Goal: Obtain resource: Obtain resource

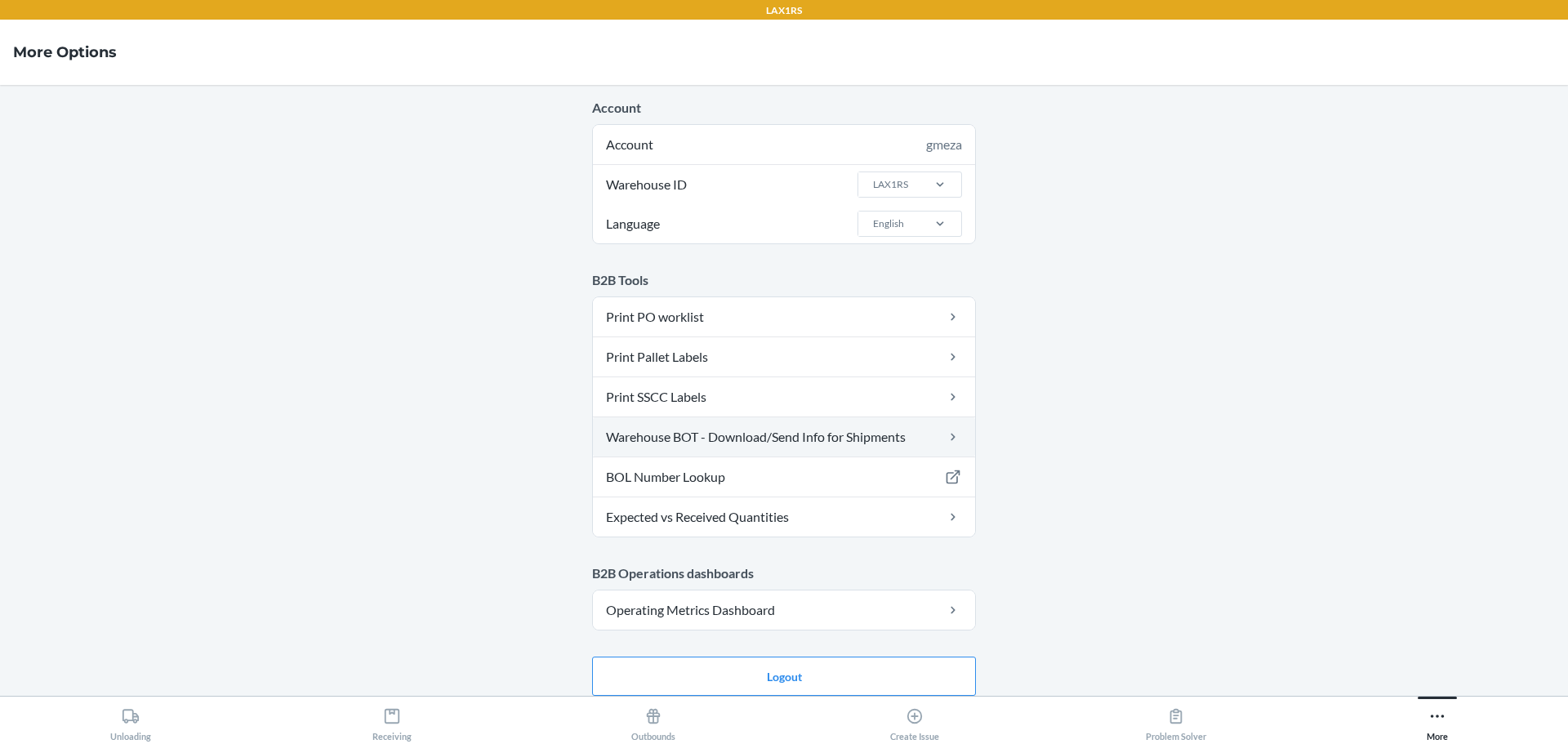
click at [860, 425] on link "Warehouse BOT - Download/Send Info for Shipments" at bounding box center [784, 437] width 382 height 39
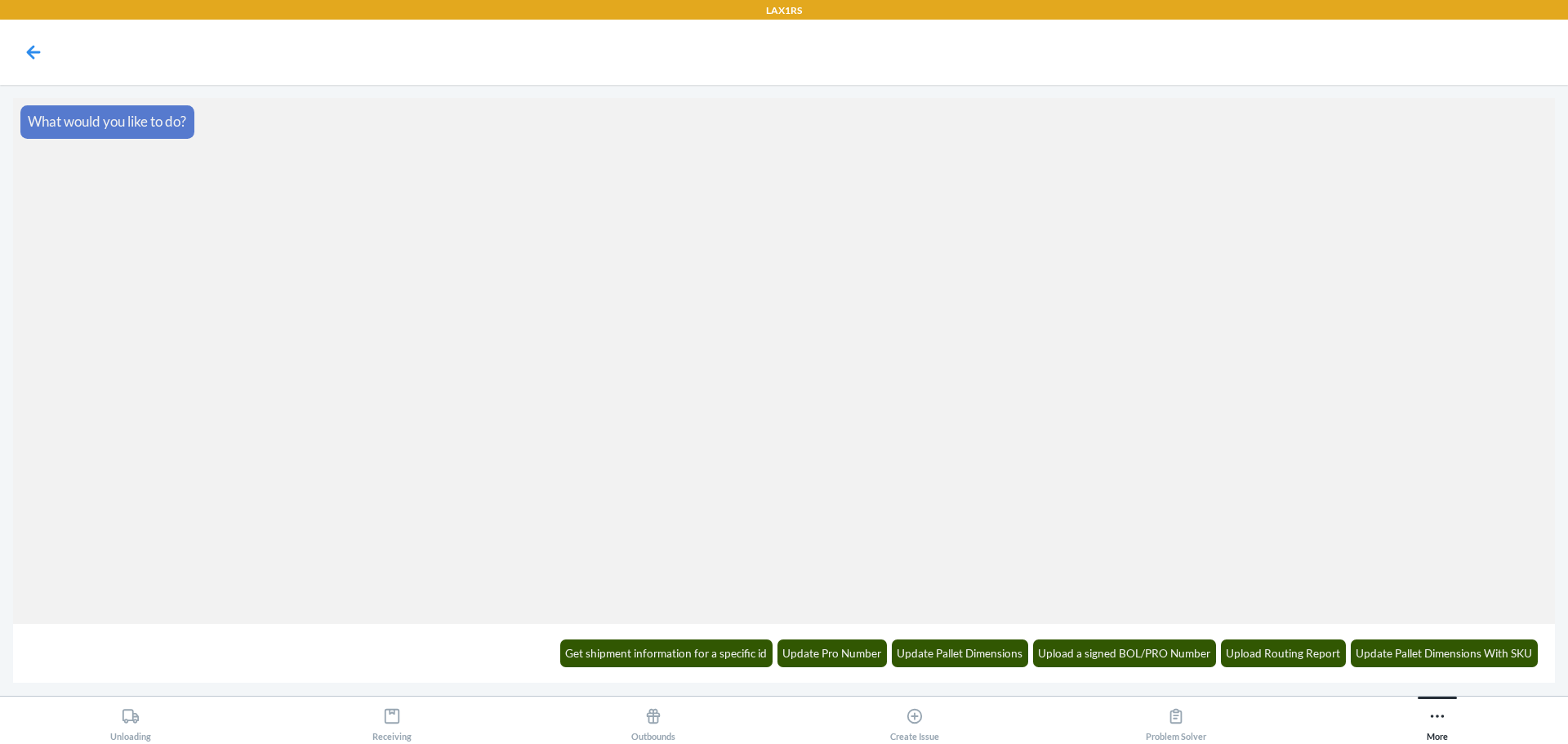
click at [731, 638] on div "Get shipment information for a specific id Update Pro Number Update Pallet Dime…" at bounding box center [1048, 652] width 998 height 45
click at [734, 647] on button "Get shipment information for a specific id" at bounding box center [666, 653] width 213 height 28
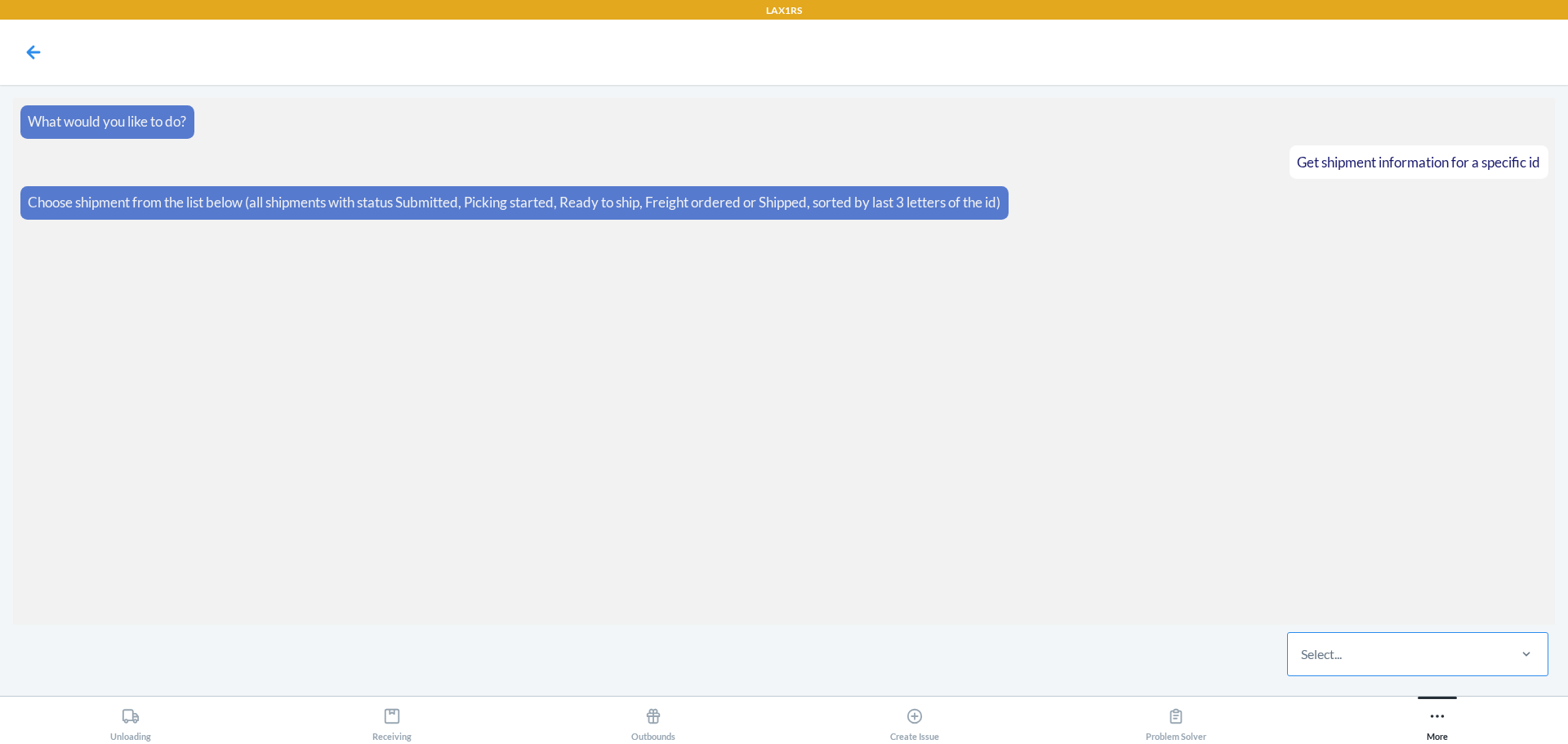
click at [1437, 654] on div "Select..." at bounding box center [1397, 654] width 217 height 43
click at [1303, 654] on input "Select..." at bounding box center [1302, 653] width 2 height 20
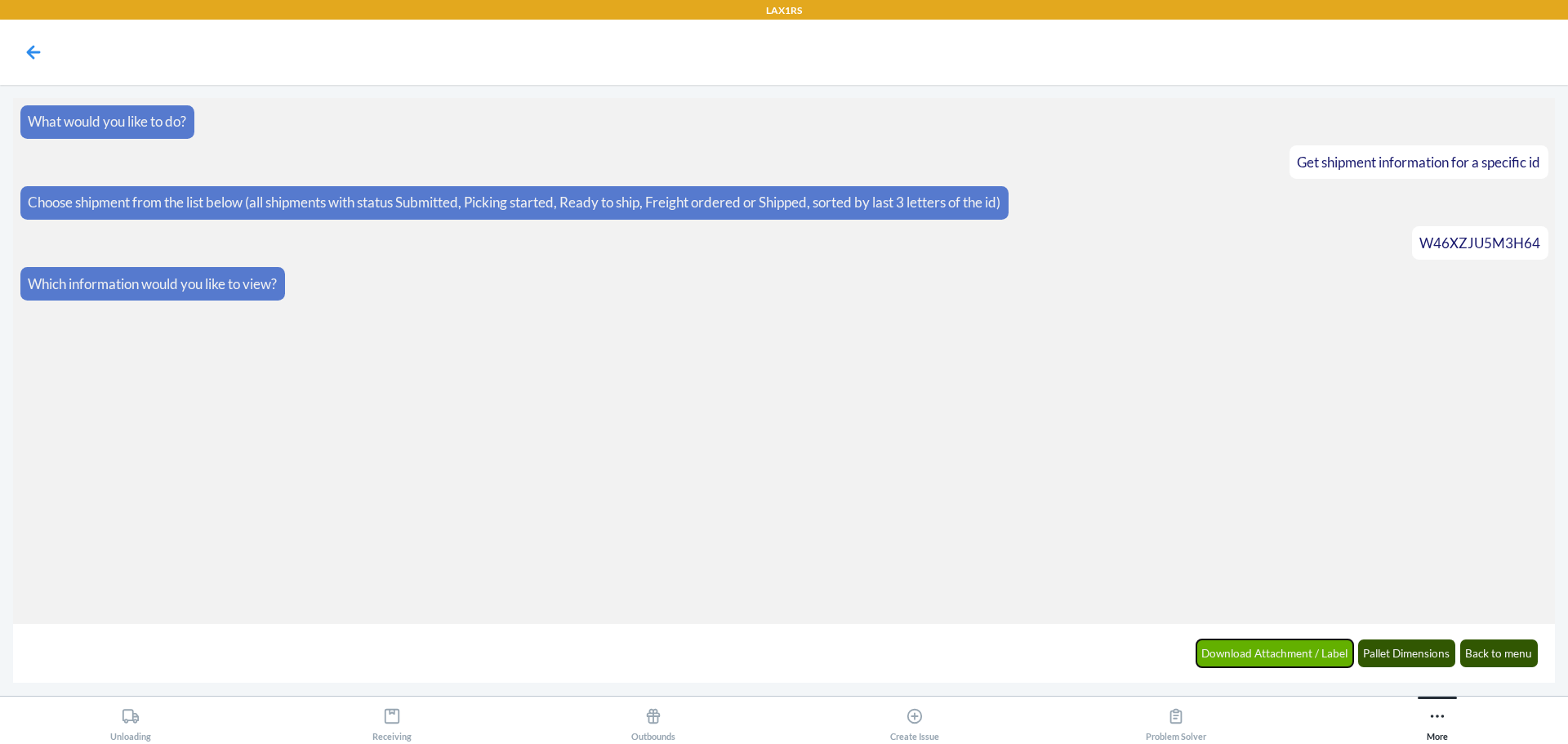
click at [1306, 663] on button "Download Attachment / Label" at bounding box center [1275, 653] width 158 height 28
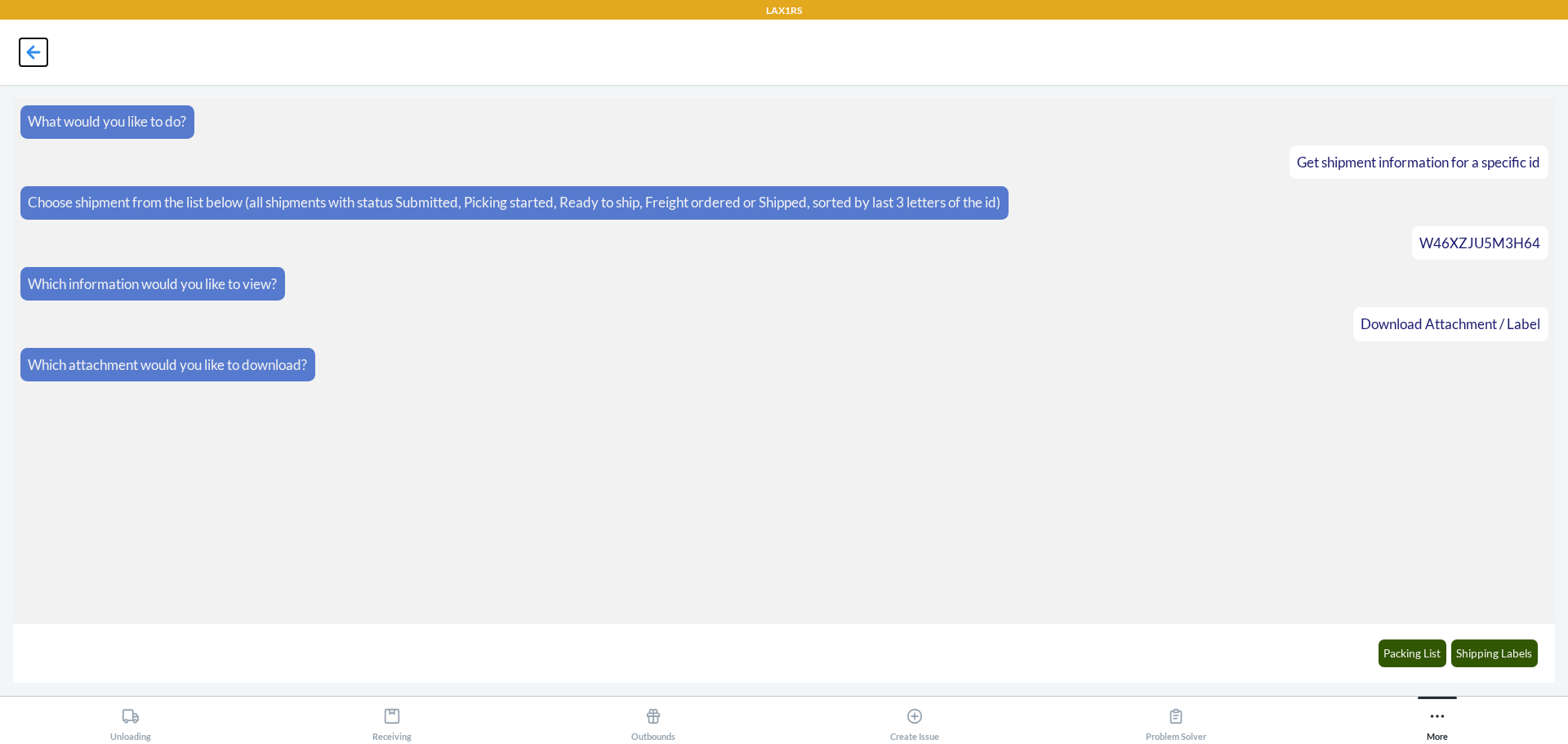
click at [27, 49] on icon at bounding box center [33, 52] width 28 height 28
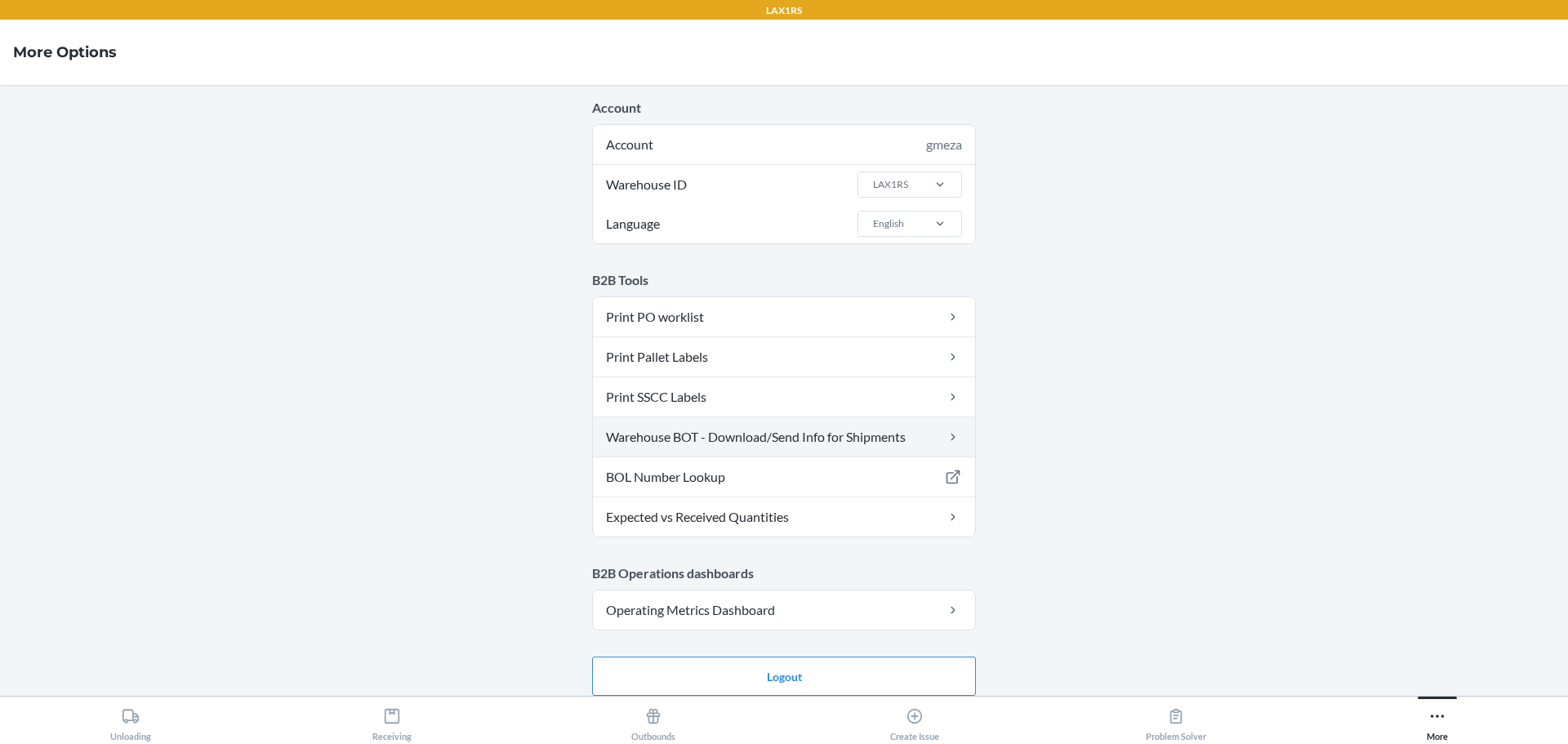
click at [738, 432] on link "Warehouse BOT - Download/Send Info for Shipments" at bounding box center [784, 437] width 382 height 39
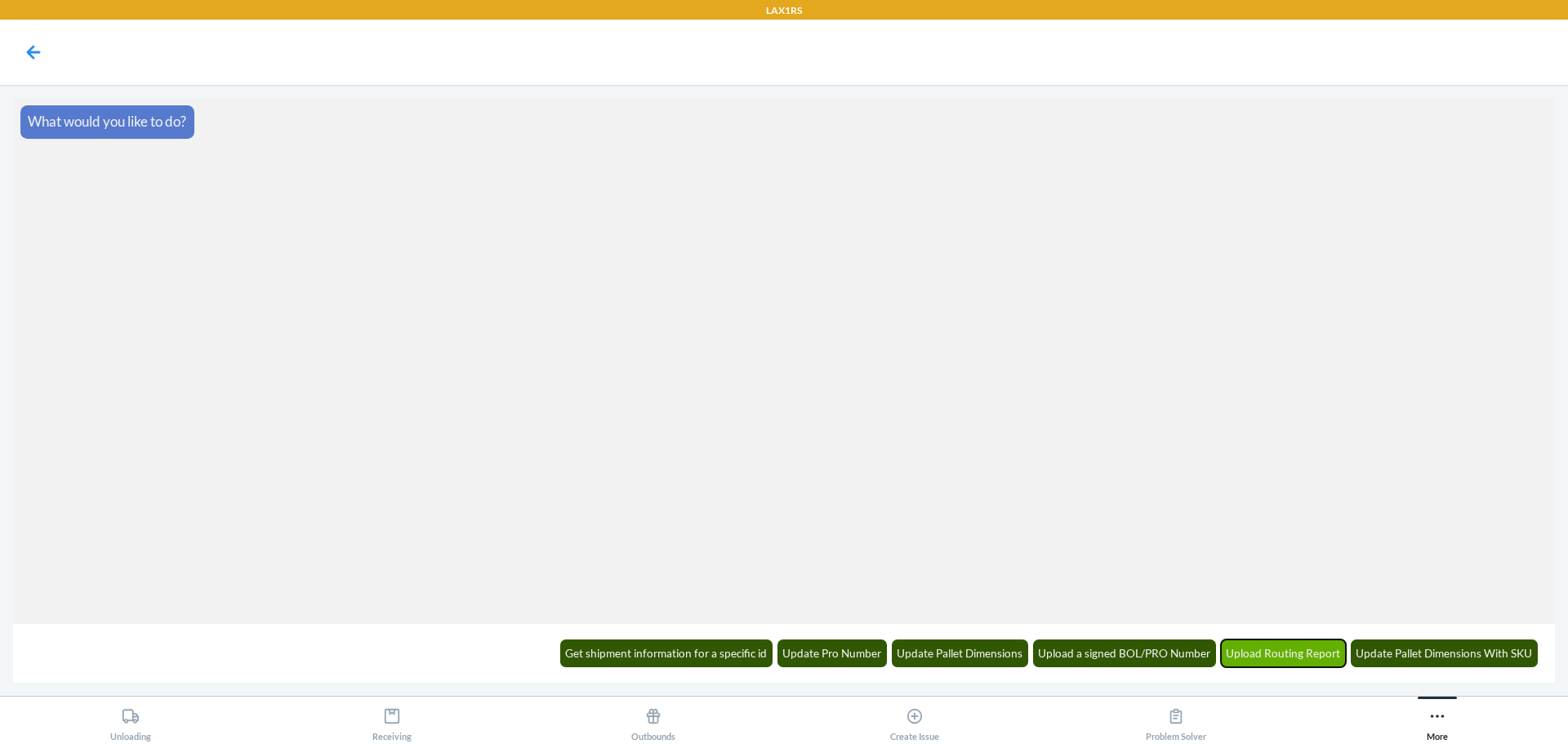
click at [1265, 650] on button "Upload Routing Report" at bounding box center [1284, 653] width 125 height 28
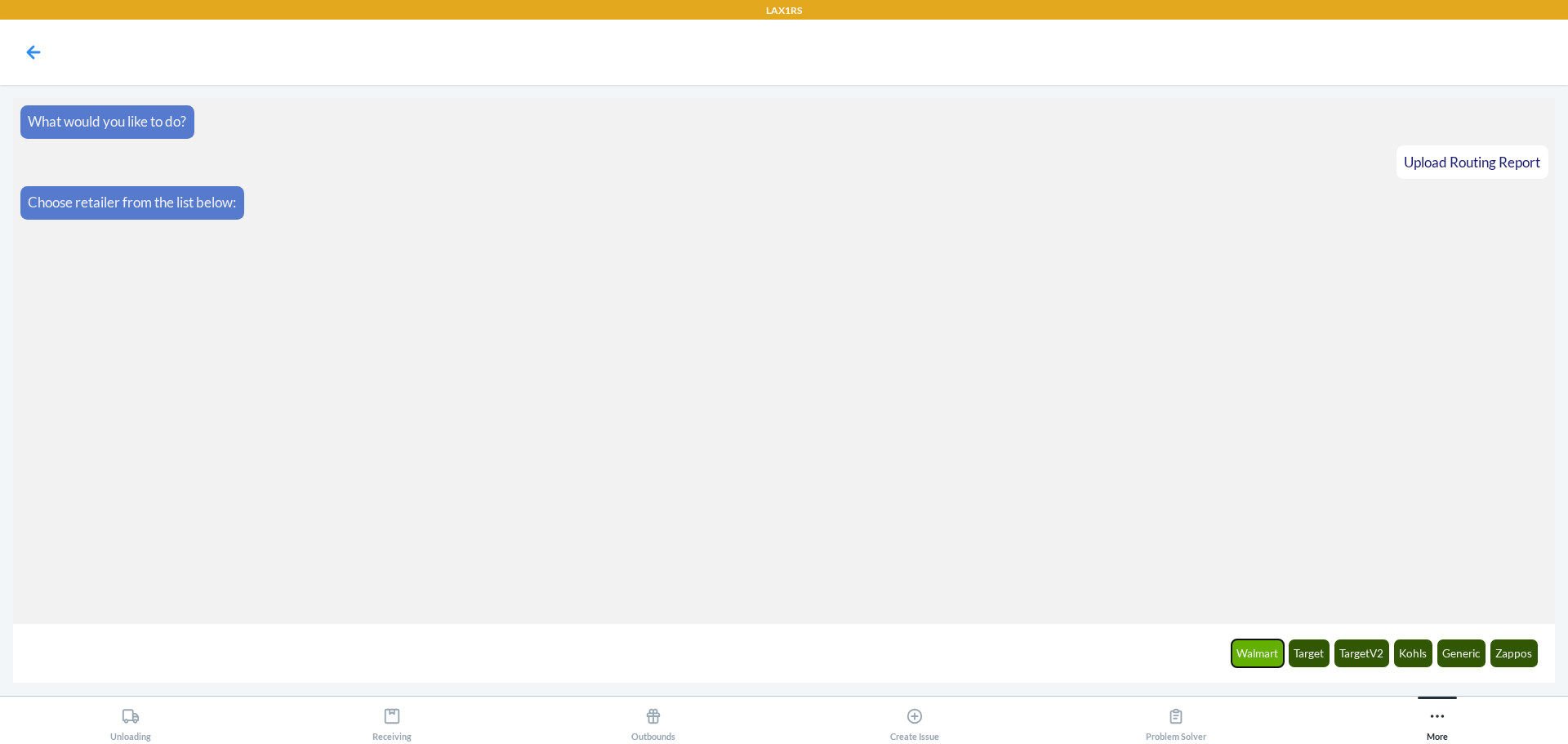
click at [1259, 648] on button "Walmart" at bounding box center [1258, 653] width 53 height 28
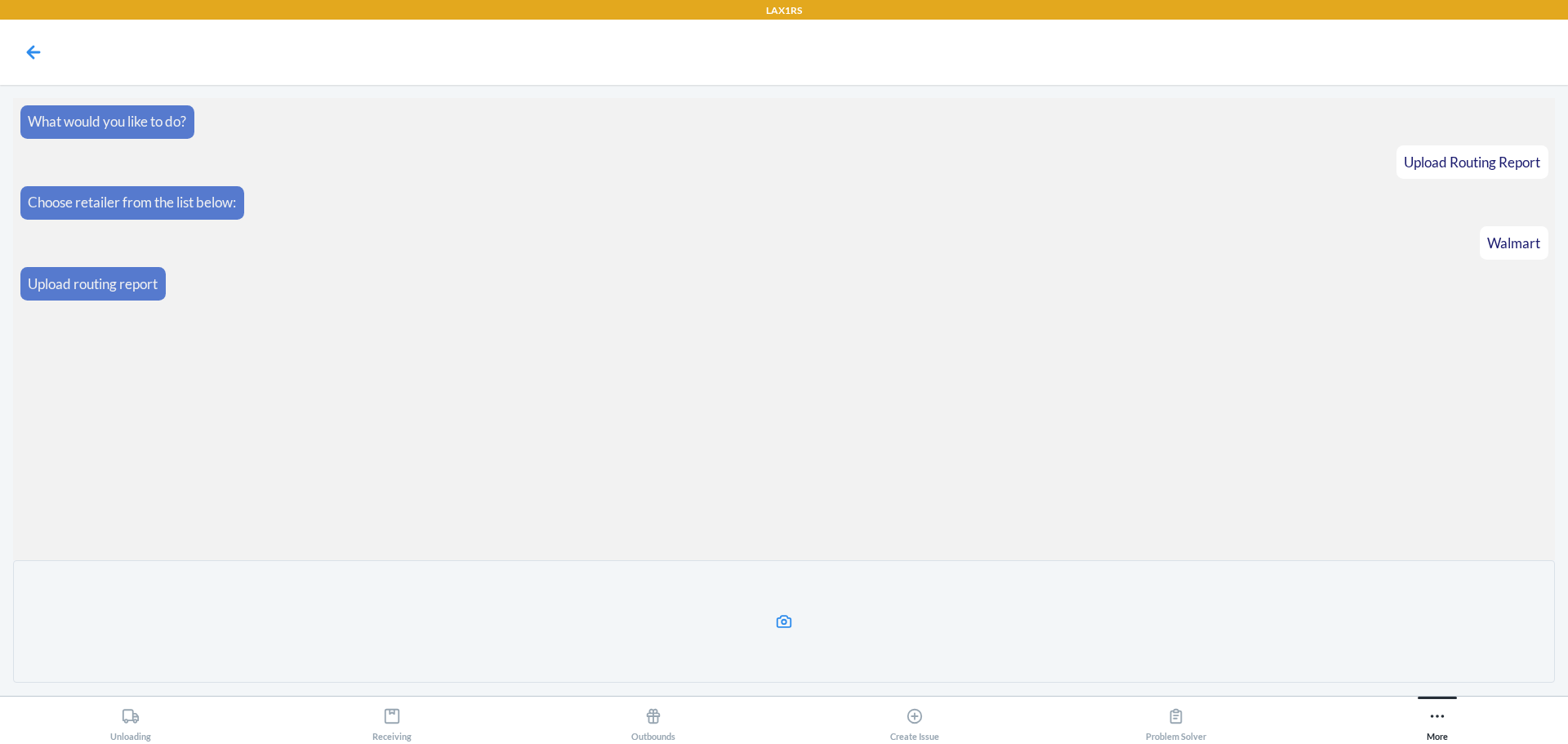
click at [800, 611] on label at bounding box center [784, 621] width 1542 height 123
click at [0, 0] on input "file" at bounding box center [0, 0] width 0 height 0
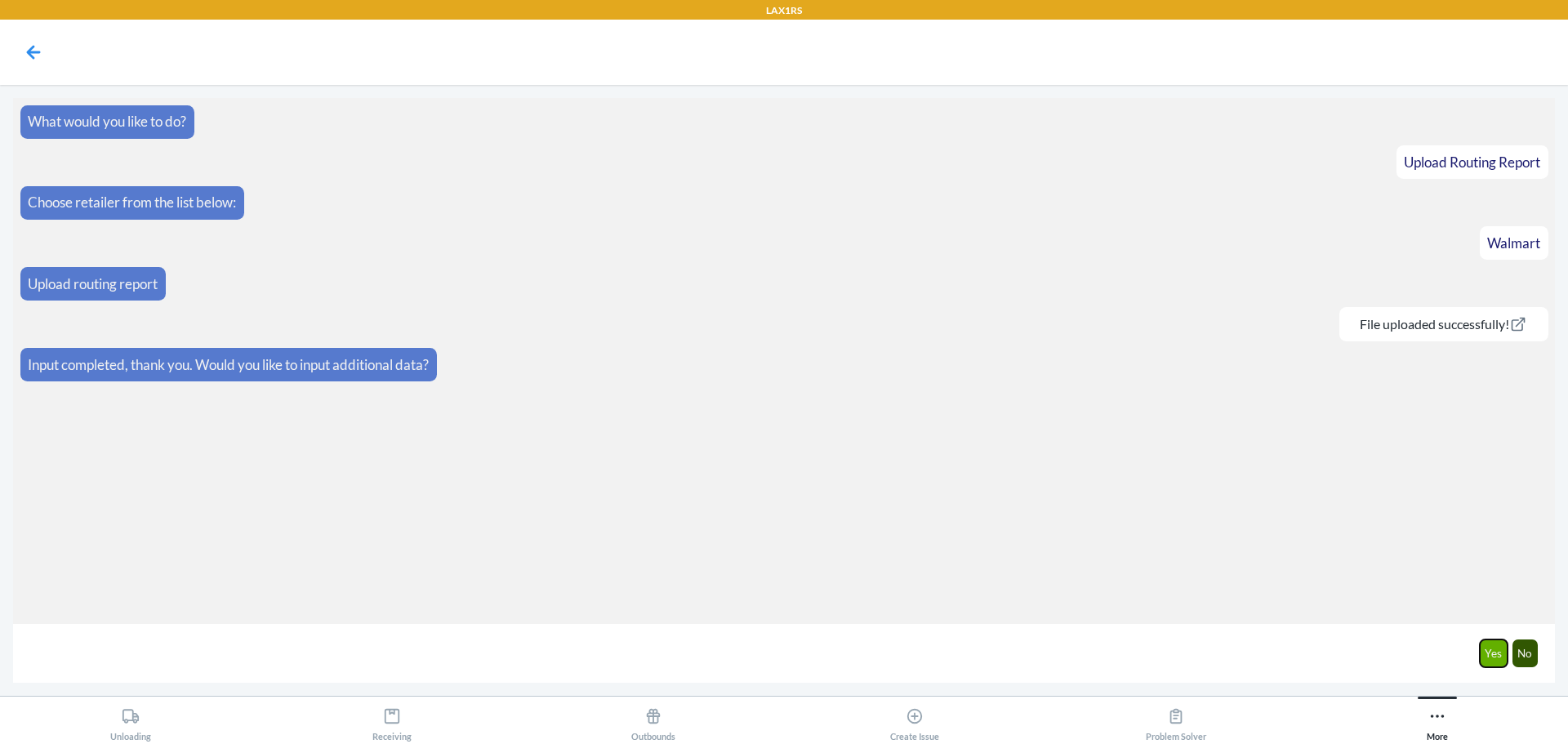
click at [1485, 646] on button "Yes" at bounding box center [1494, 653] width 29 height 28
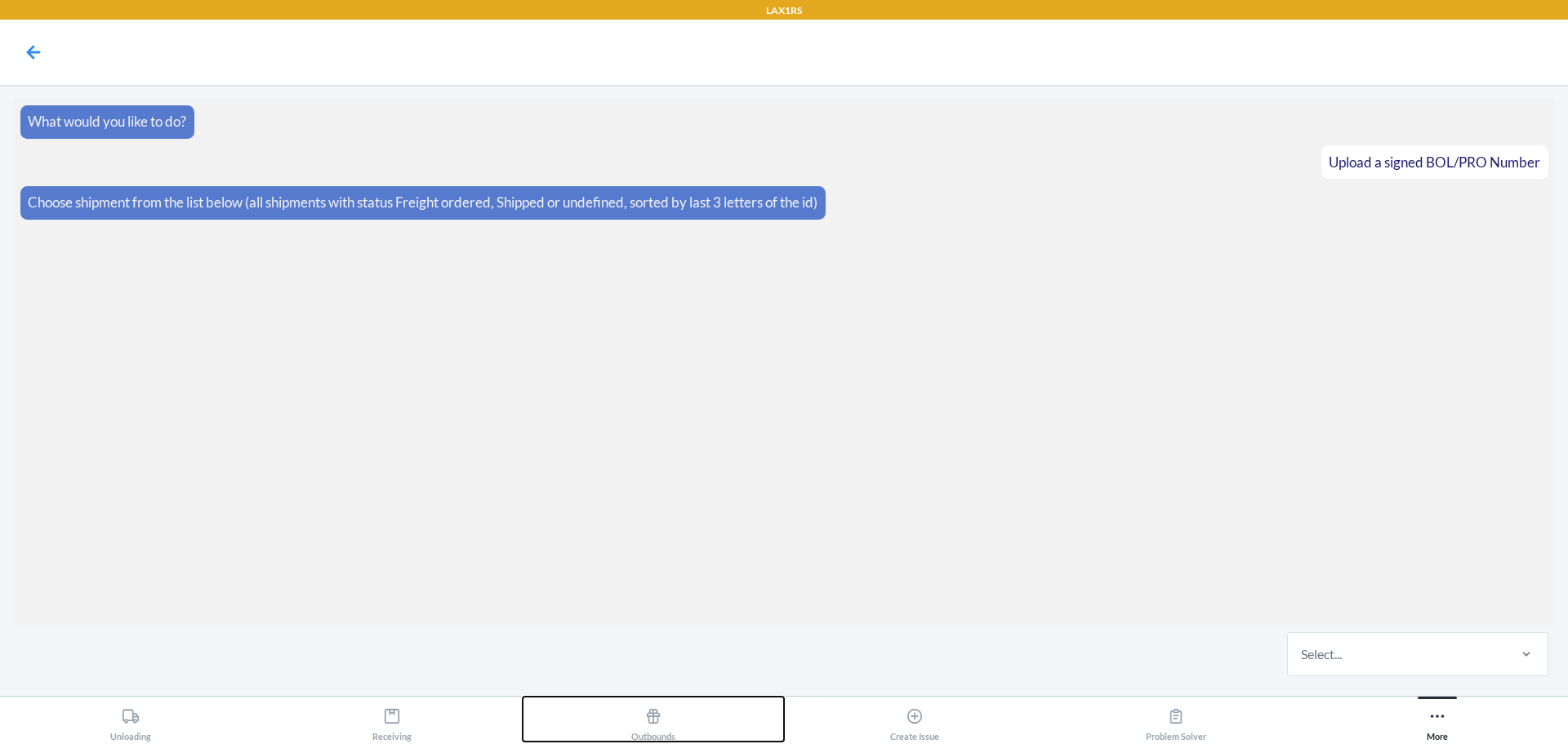
click at [637, 737] on div "Outbounds" at bounding box center [652, 721] width 44 height 41
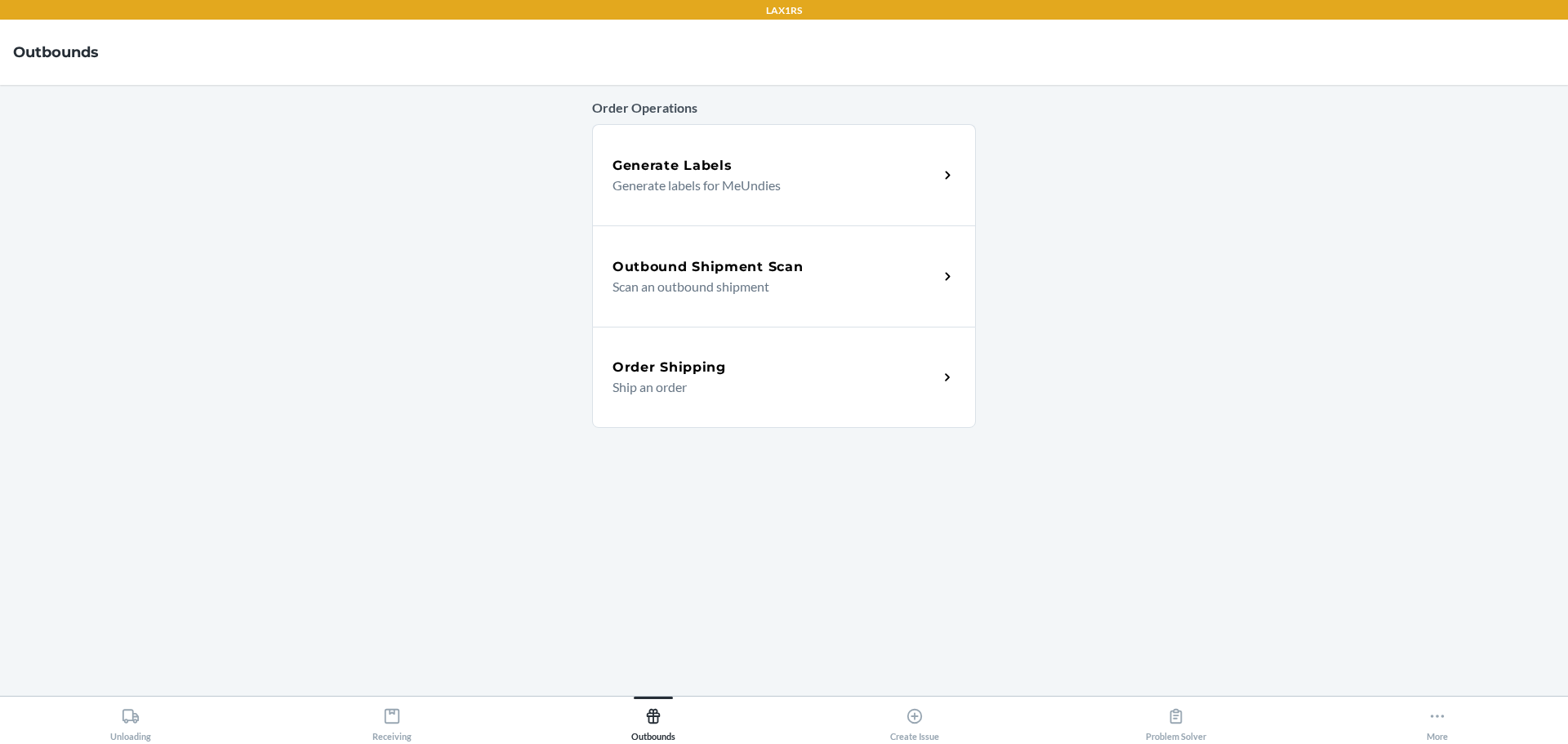
click at [753, 293] on p "Scan an outbound shipment" at bounding box center [769, 286] width 313 height 20
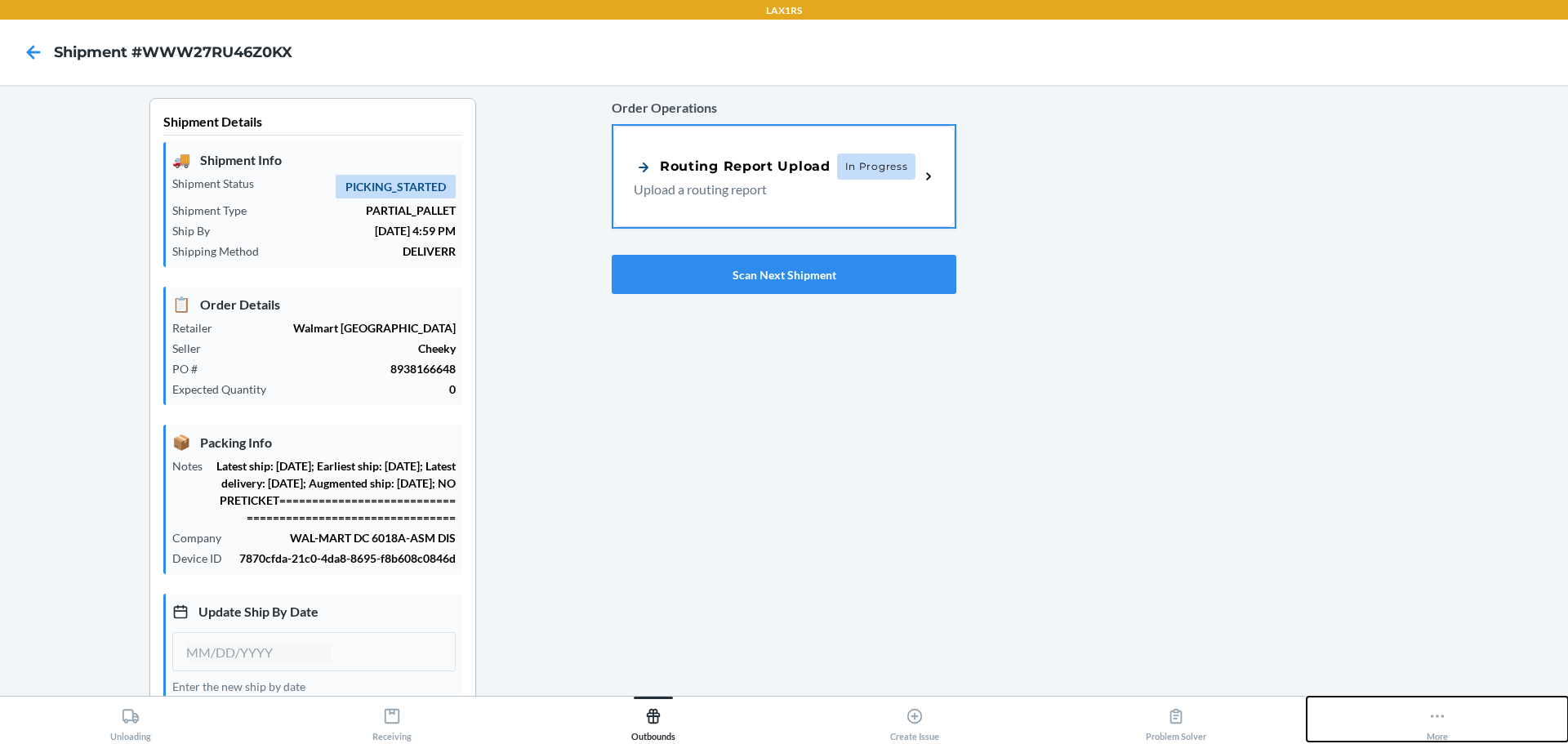
type input "09/29/2025"
click at [1448, 729] on div "More" at bounding box center [1437, 721] width 21 height 41
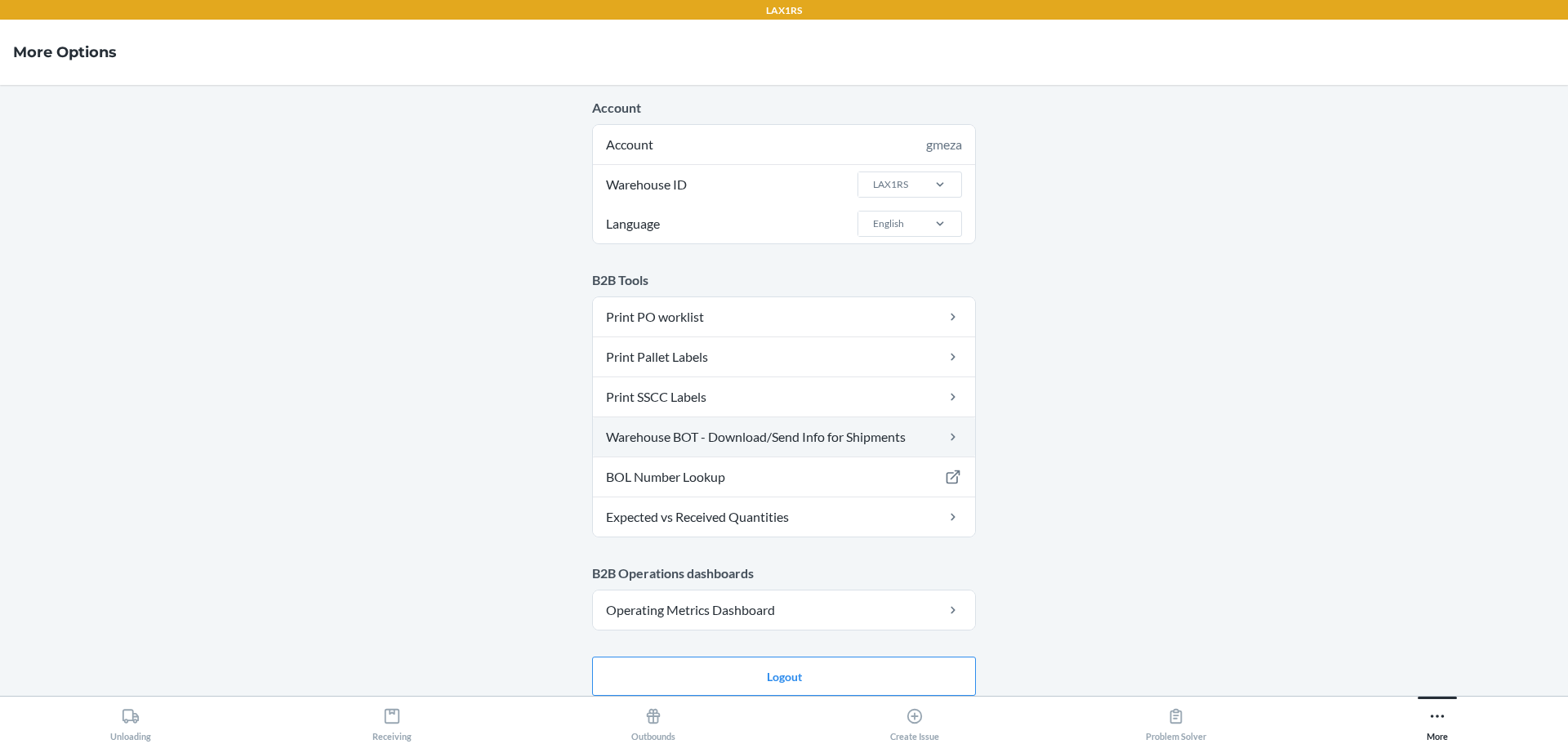
click at [873, 429] on link "Warehouse BOT - Download/Send Info for Shipments" at bounding box center [784, 437] width 382 height 39
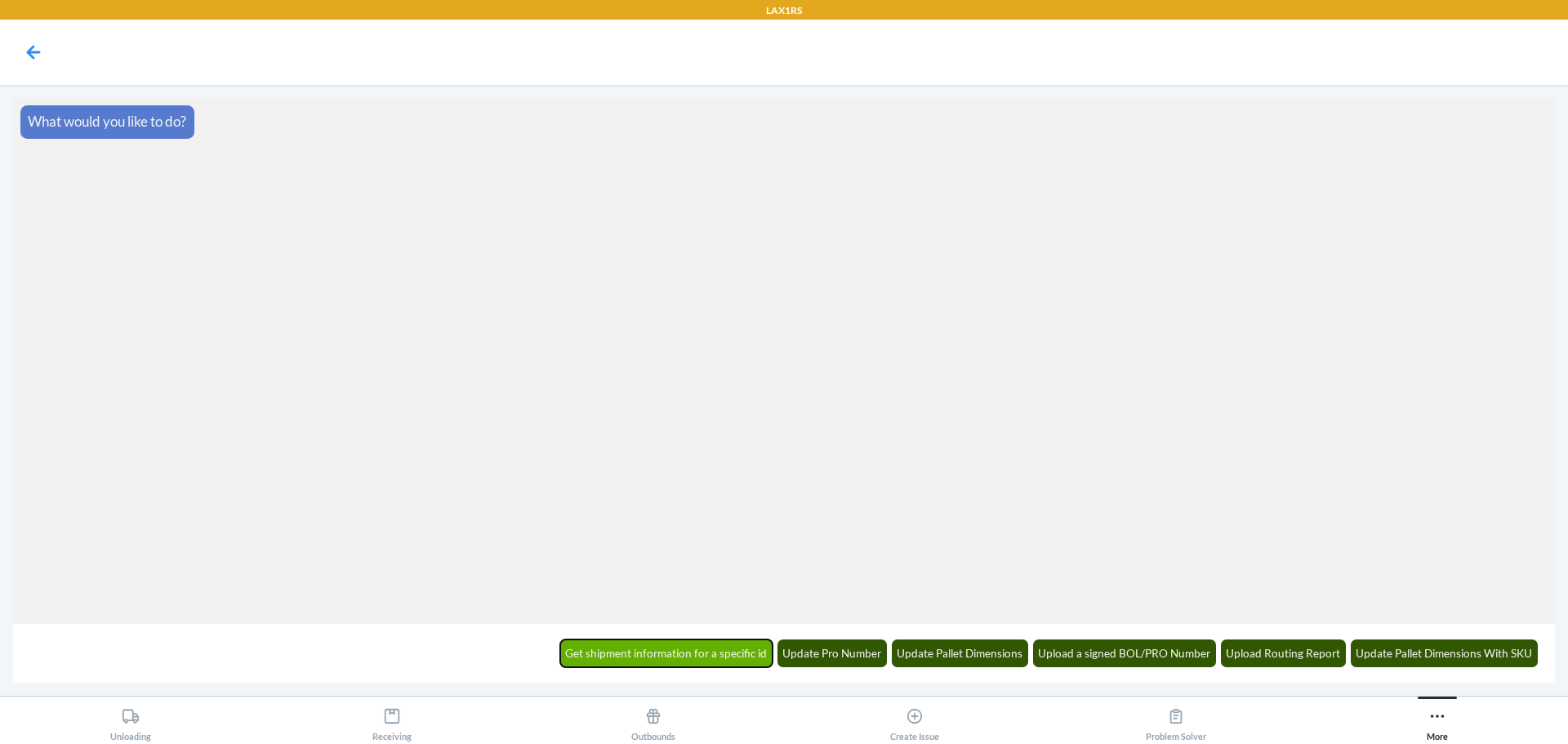
click at [683, 662] on button "Get shipment information for a specific id" at bounding box center [666, 653] width 213 height 28
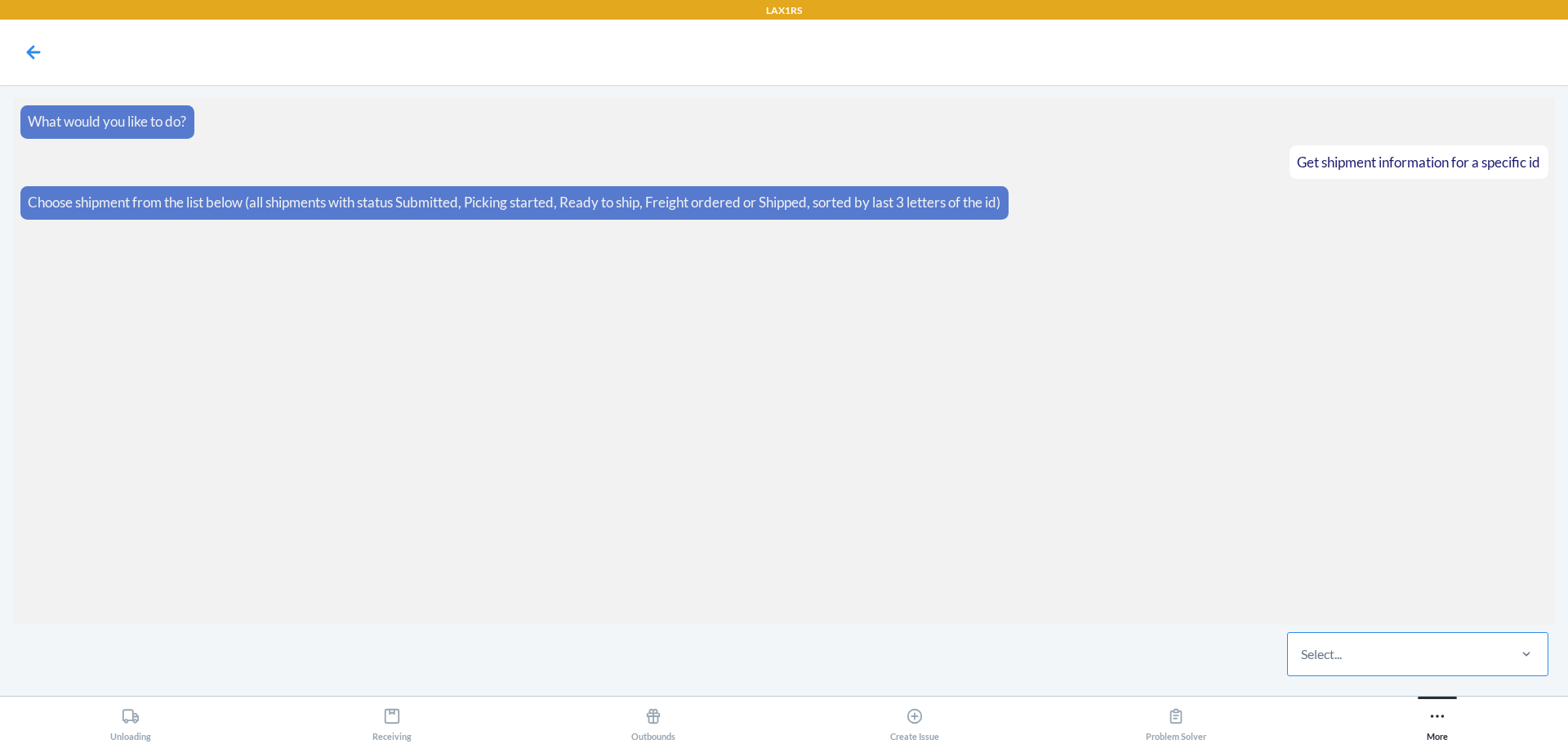
click at [1378, 669] on div "Select..." at bounding box center [1397, 654] width 217 height 43
click at [1303, 663] on input "Select..." at bounding box center [1302, 653] width 2 height 20
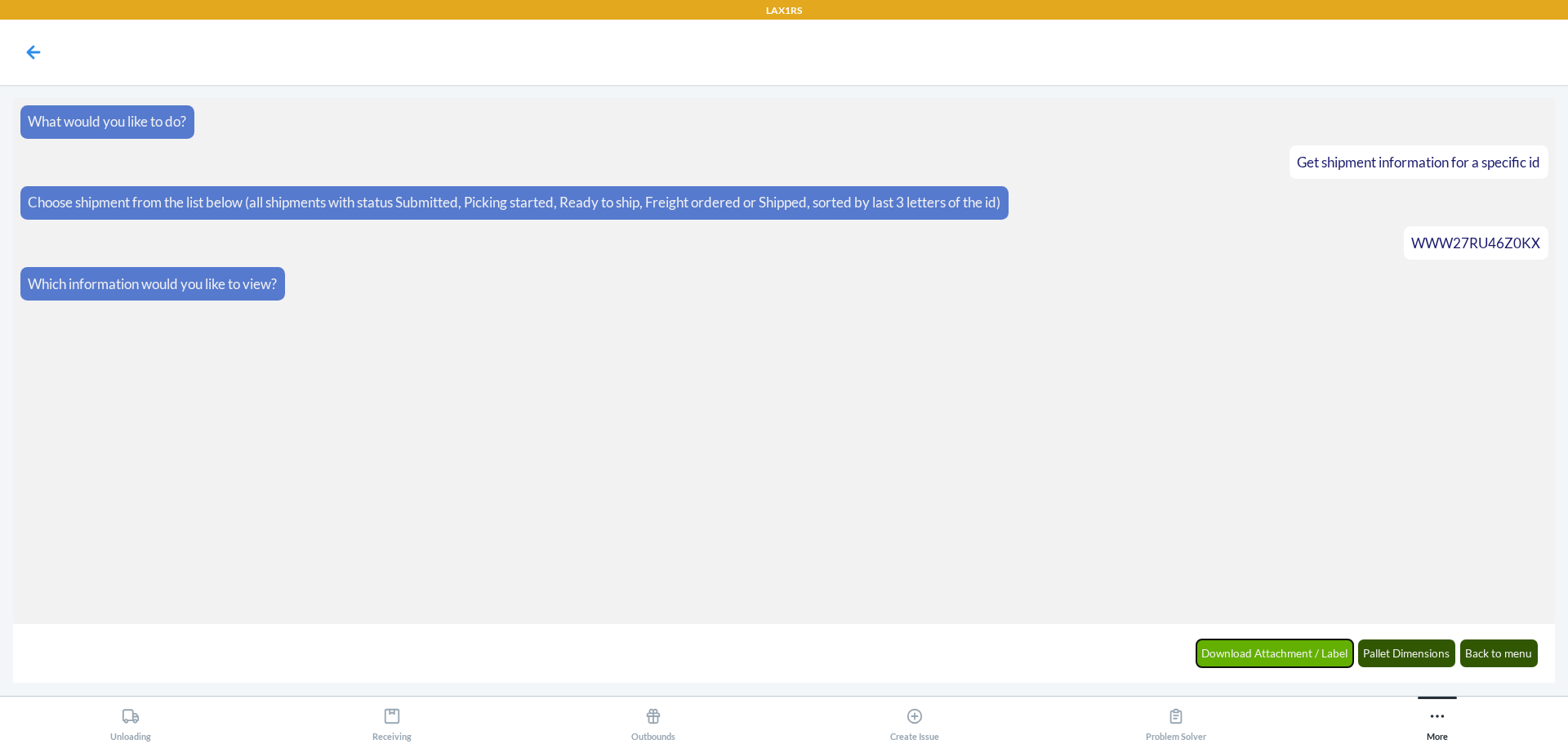
click at [1323, 658] on button "Download Attachment / Label" at bounding box center [1275, 653] width 158 height 28
